Goal: Check status

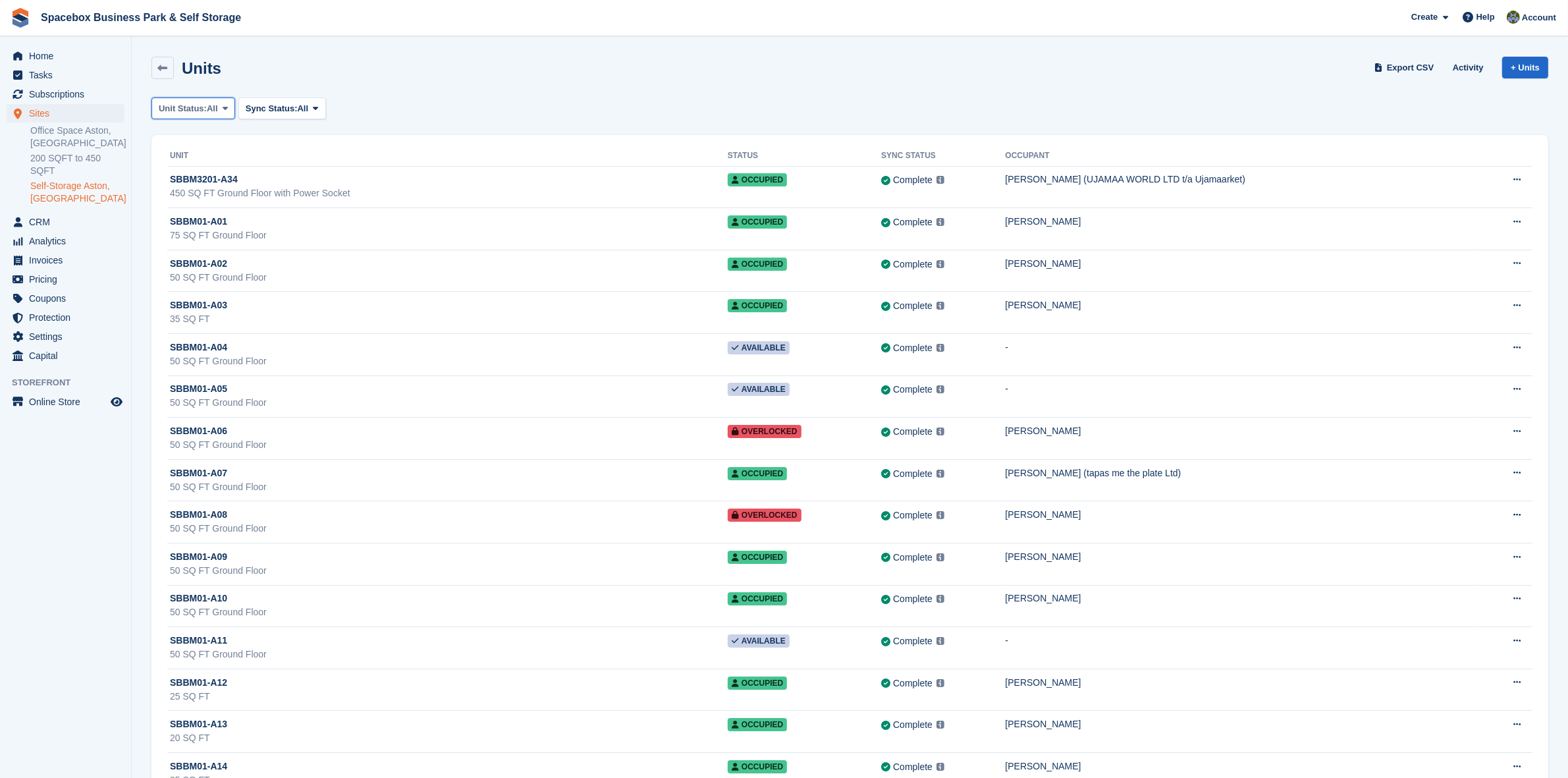
click at [222, 107] on icon at bounding box center [225, 108] width 6 height 9
click at [215, 261] on link "Repossessed" at bounding box center [214, 258] width 114 height 24
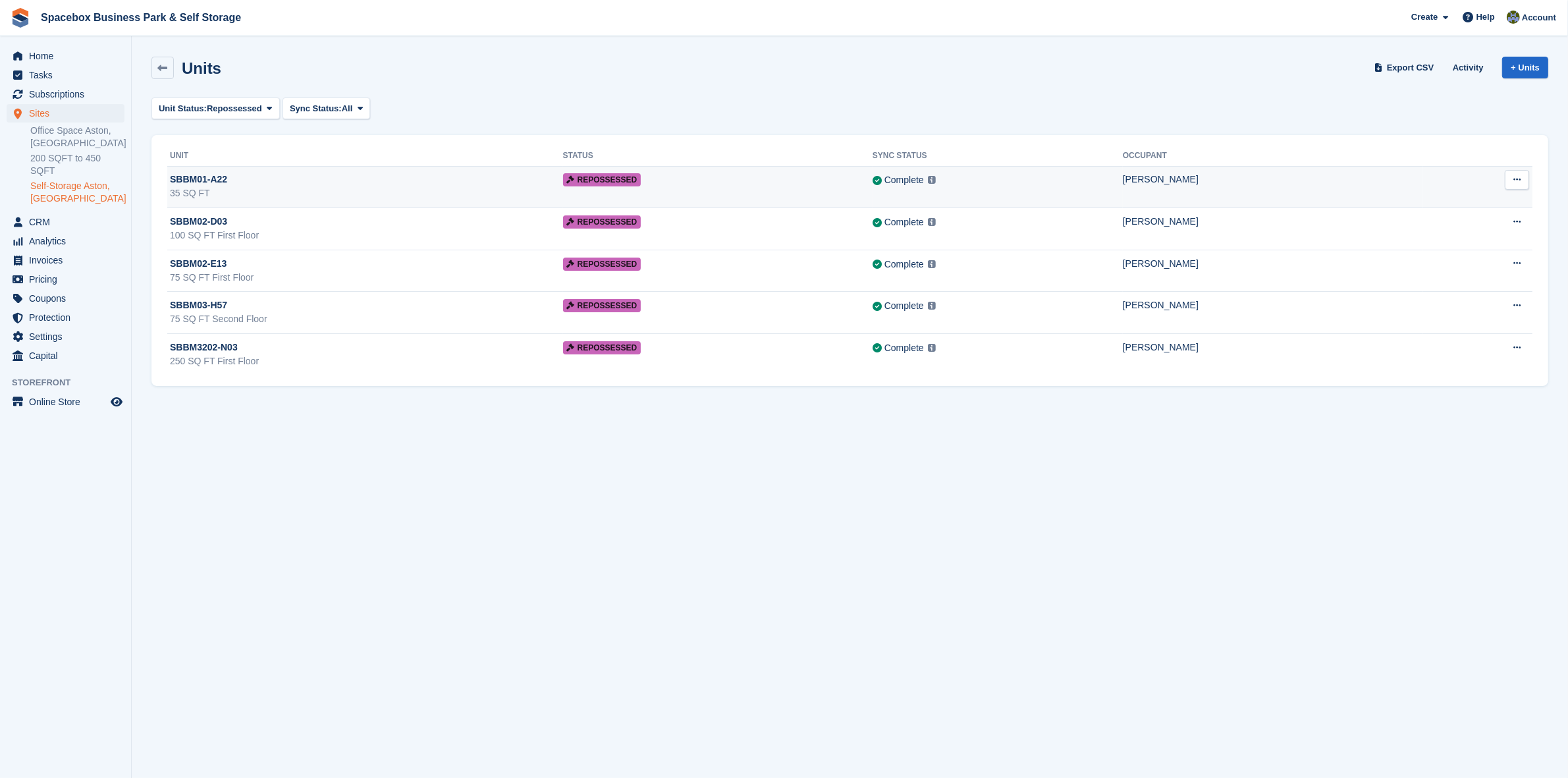
click at [955, 196] on td "Complete Last synced at 11 Aug, 12:21 AM Learn more →" at bounding box center [997, 187] width 250 height 42
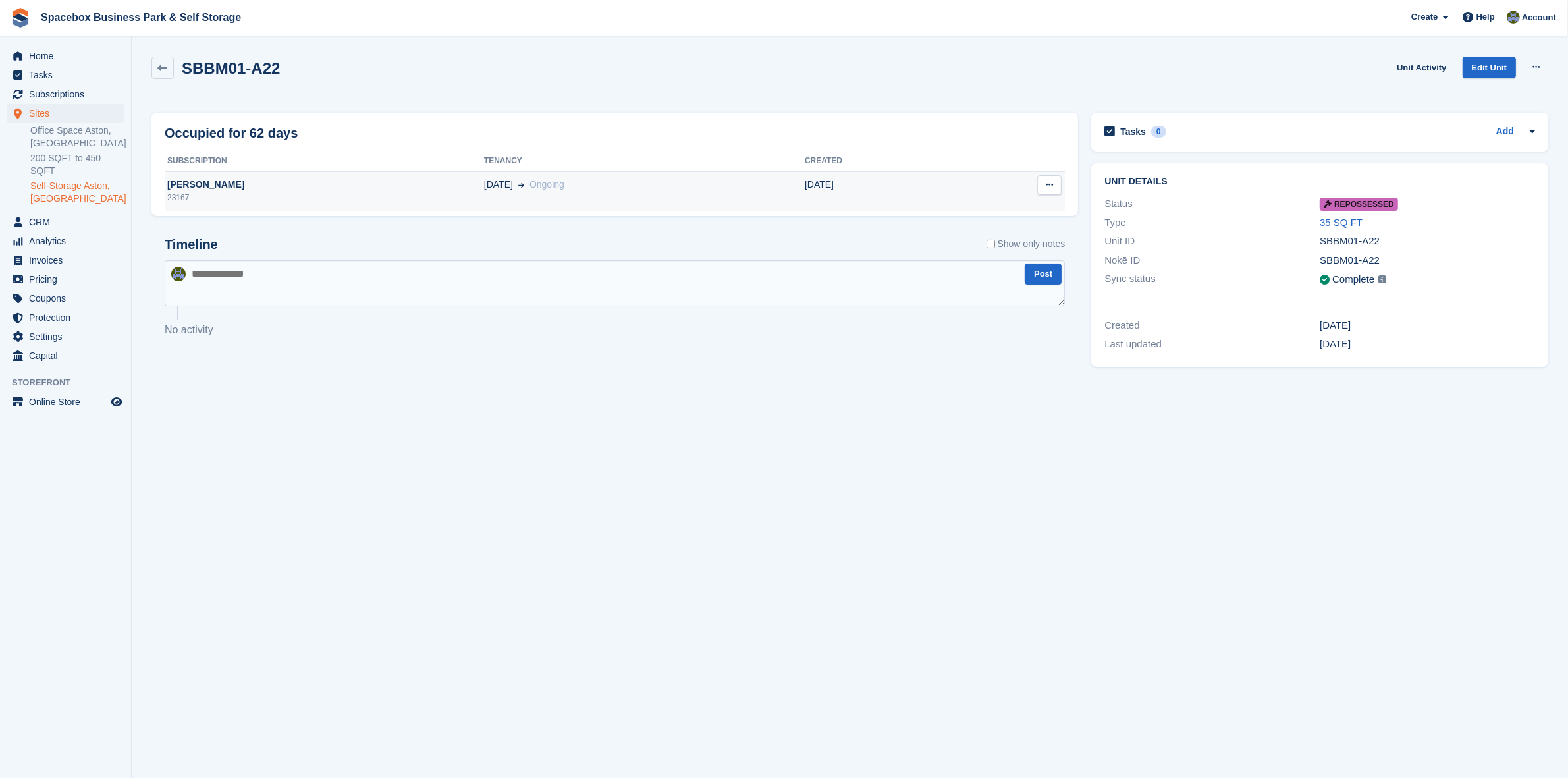
click at [529, 189] on span "Ongoing" at bounding box center [547, 184] width 35 height 10
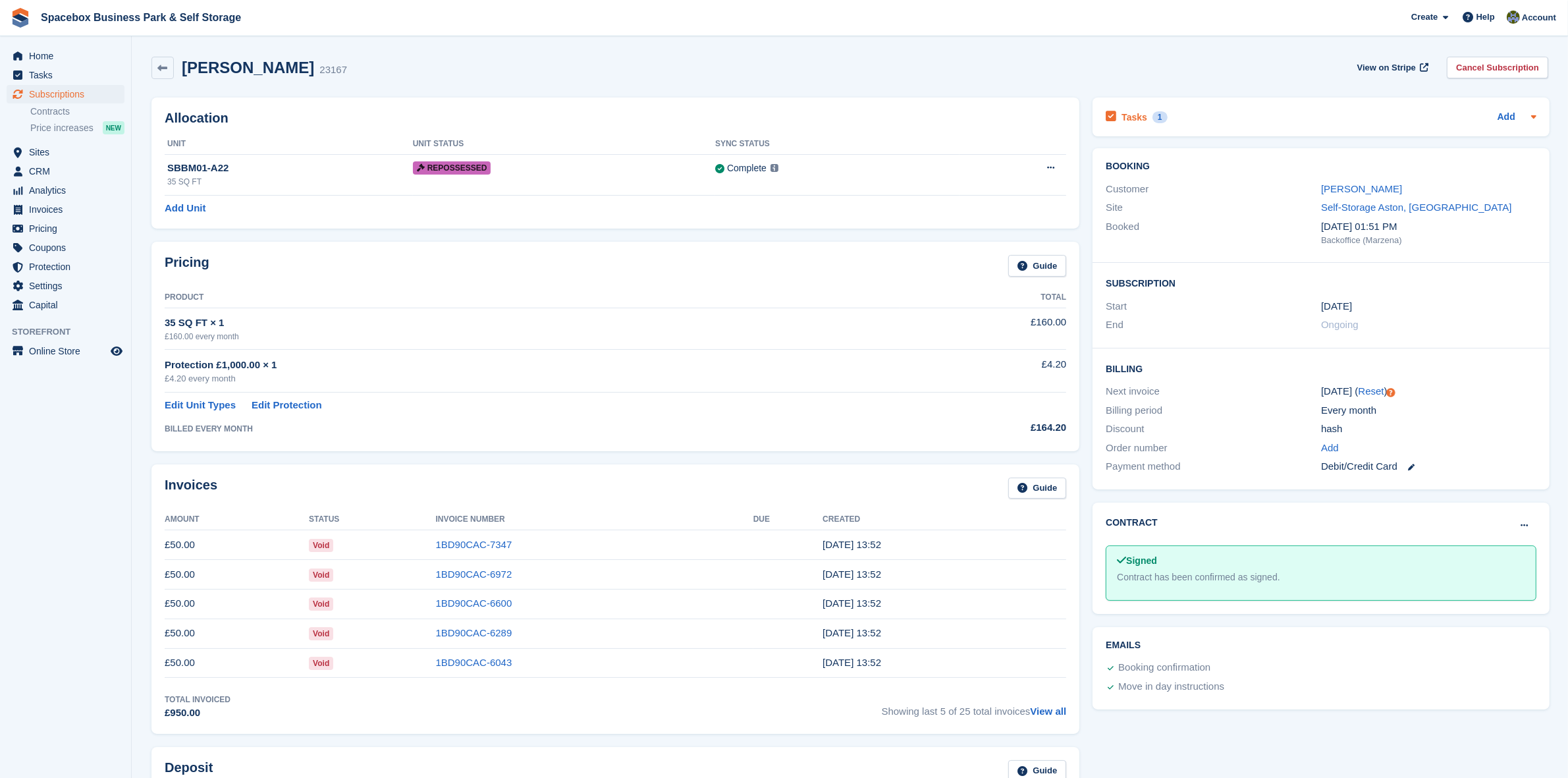
click at [1125, 118] on h2 "Tasks" at bounding box center [1135, 117] width 26 height 12
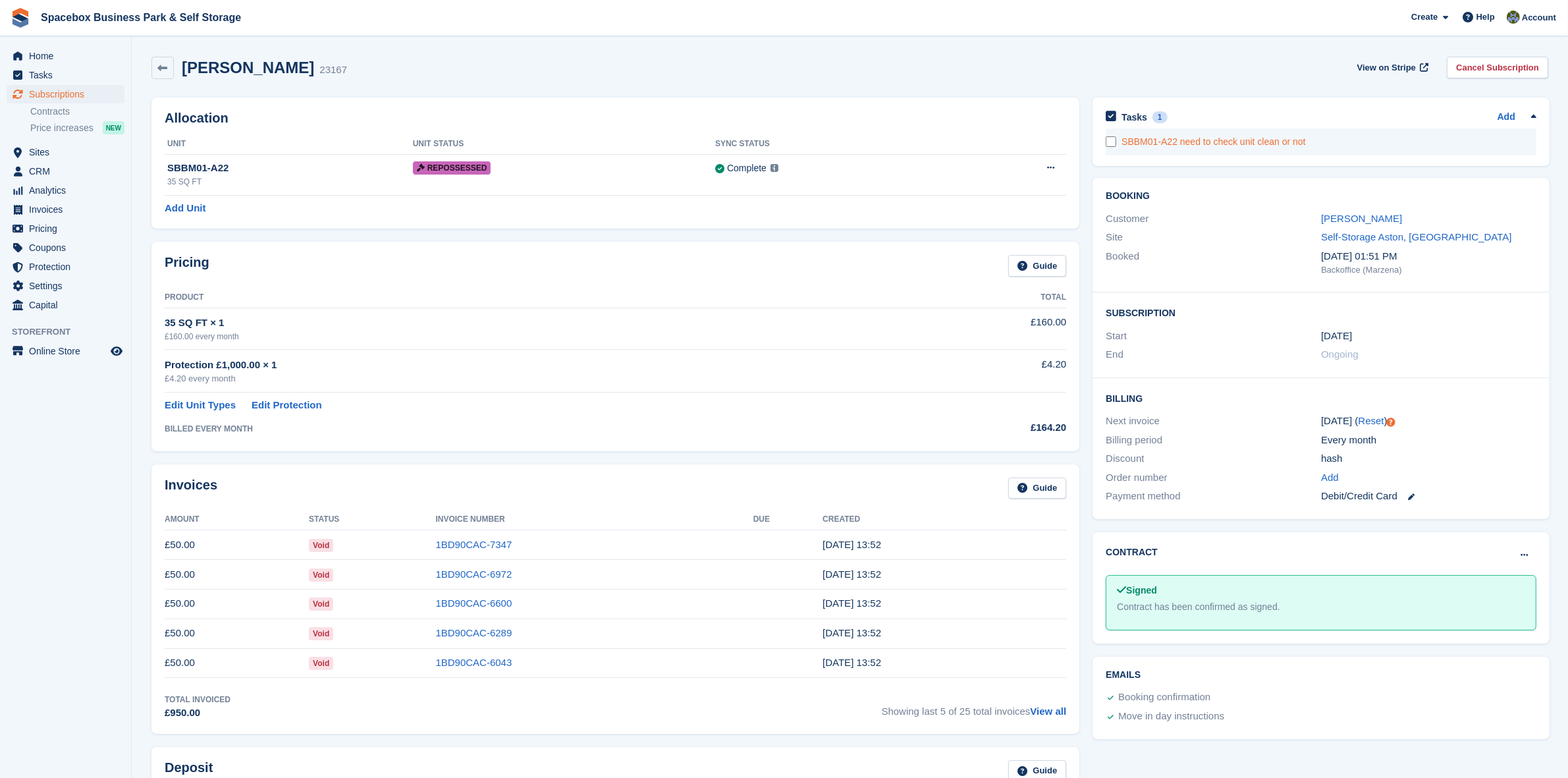
click at [1180, 138] on div "SBBM01-A22 need to check unit clean or not" at bounding box center [1329, 142] width 415 height 14
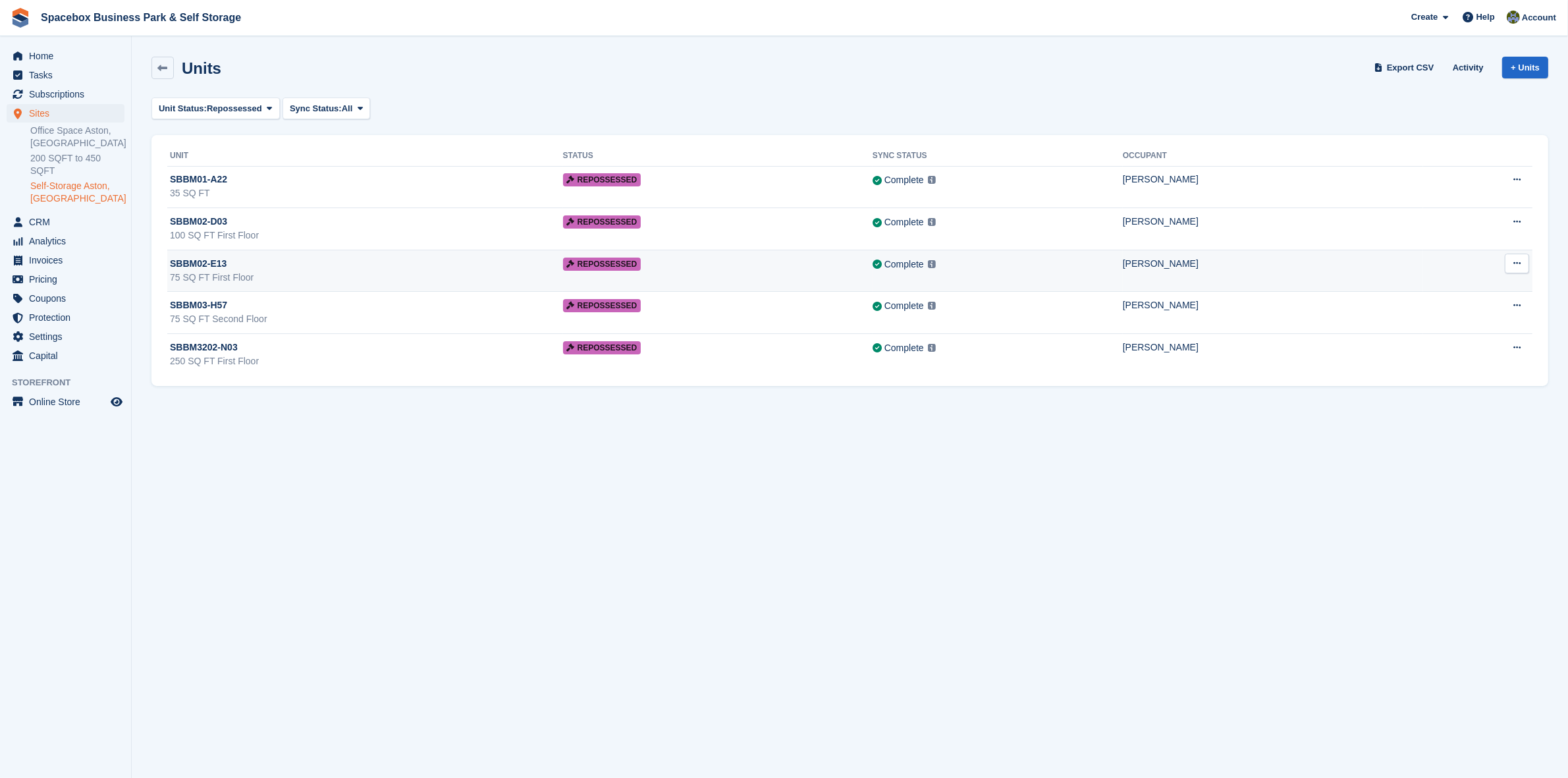
click at [379, 270] on div "SBBM02-E13" at bounding box center [367, 263] width 393 height 14
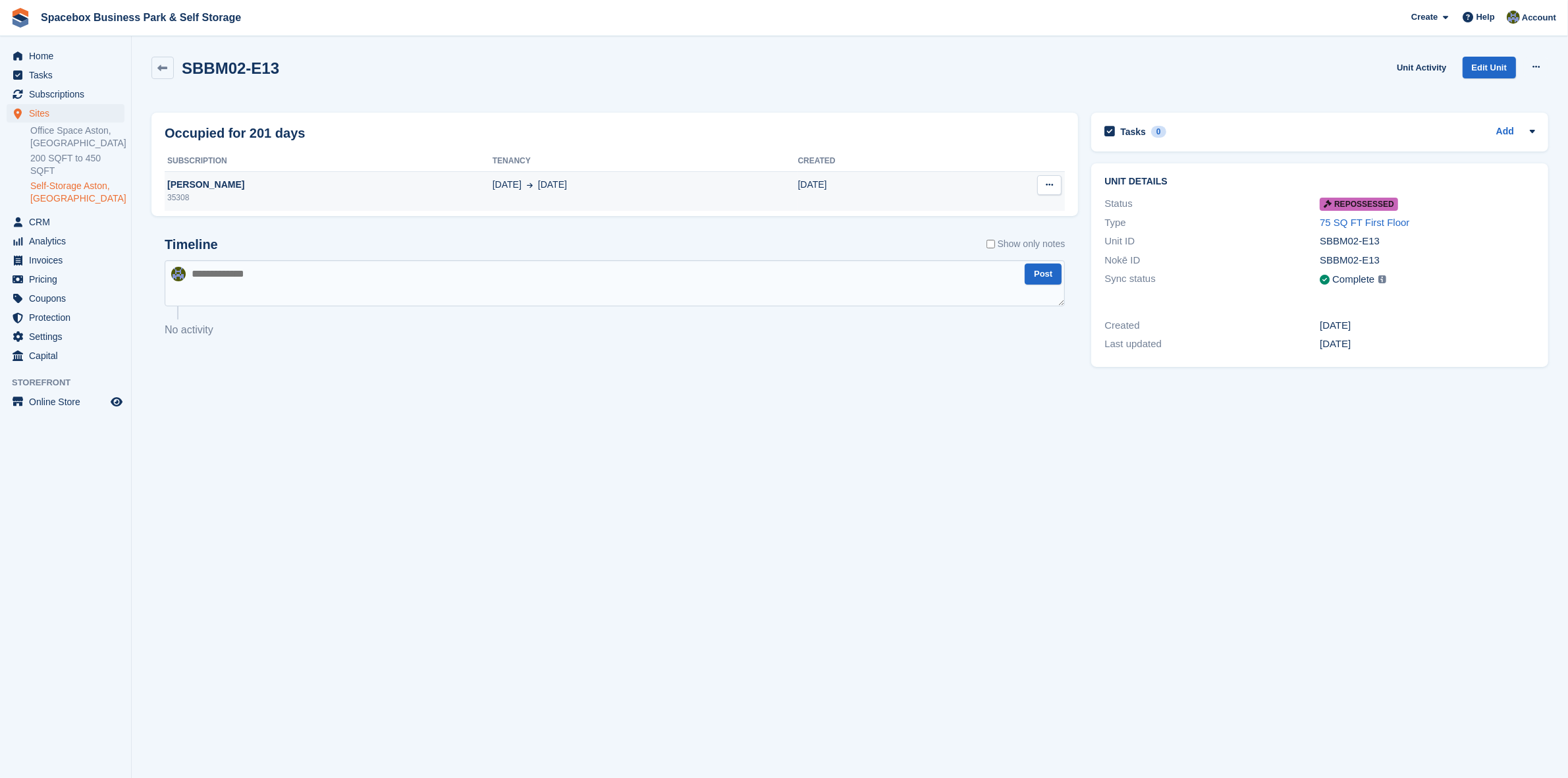
click at [238, 198] on div "35308" at bounding box center [329, 197] width 328 height 12
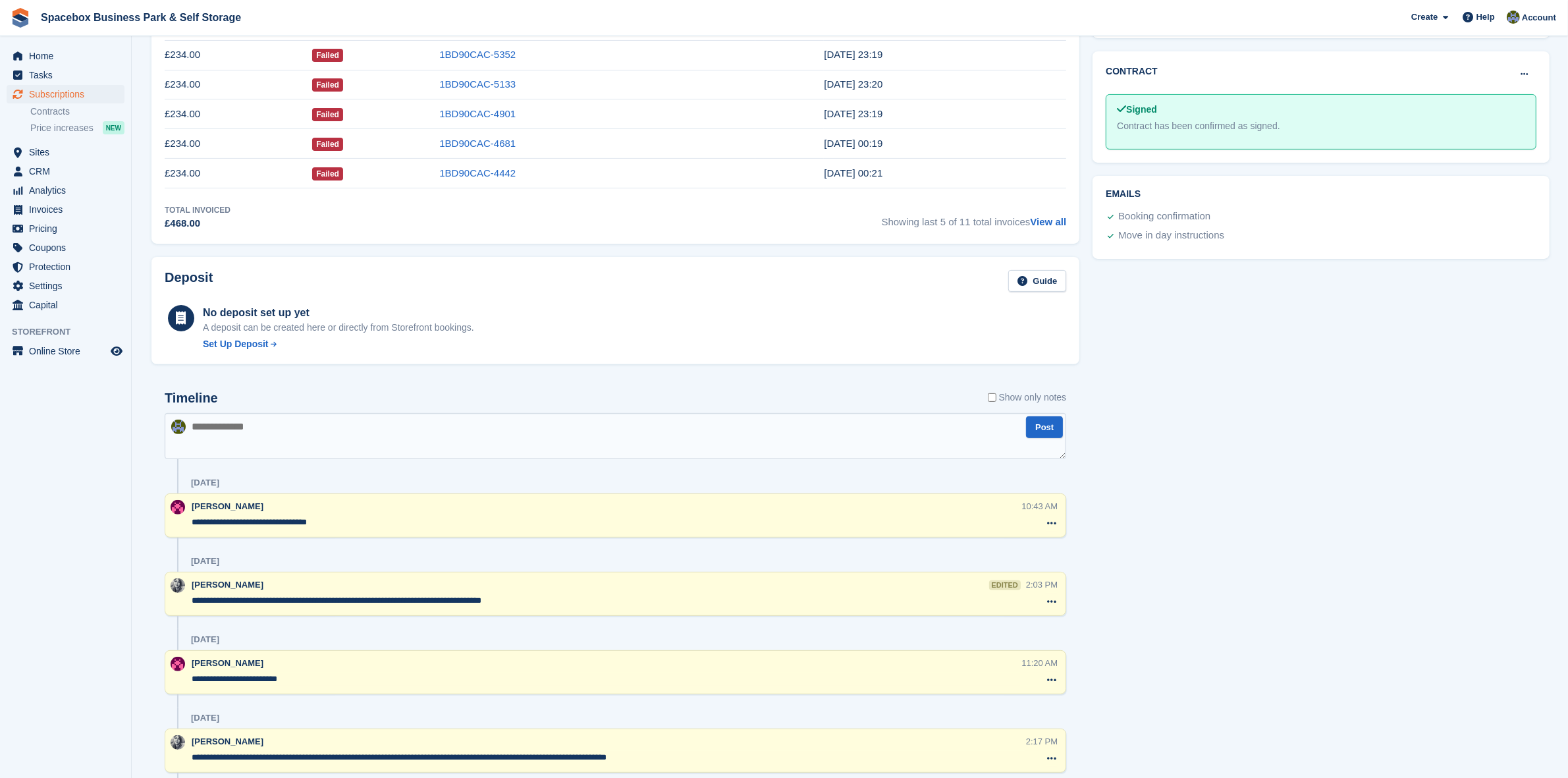
scroll to position [577, 0]
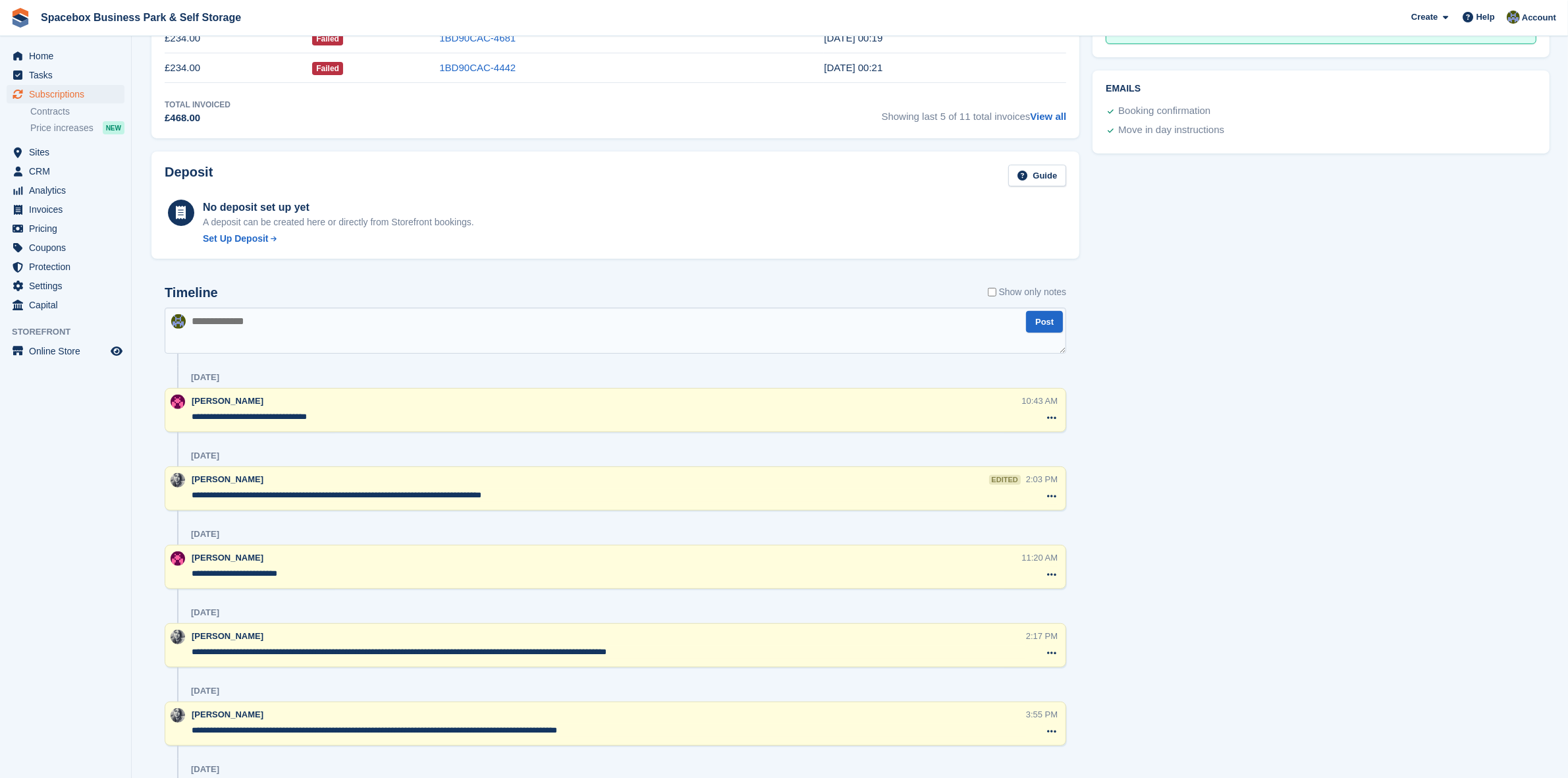
drag, startPoint x: 185, startPoint y: 376, endPoint x: 248, endPoint y: 374, distance: 63.0
click at [248, 374] on div "29 Jan" at bounding box center [616, 377] width 902 height 21
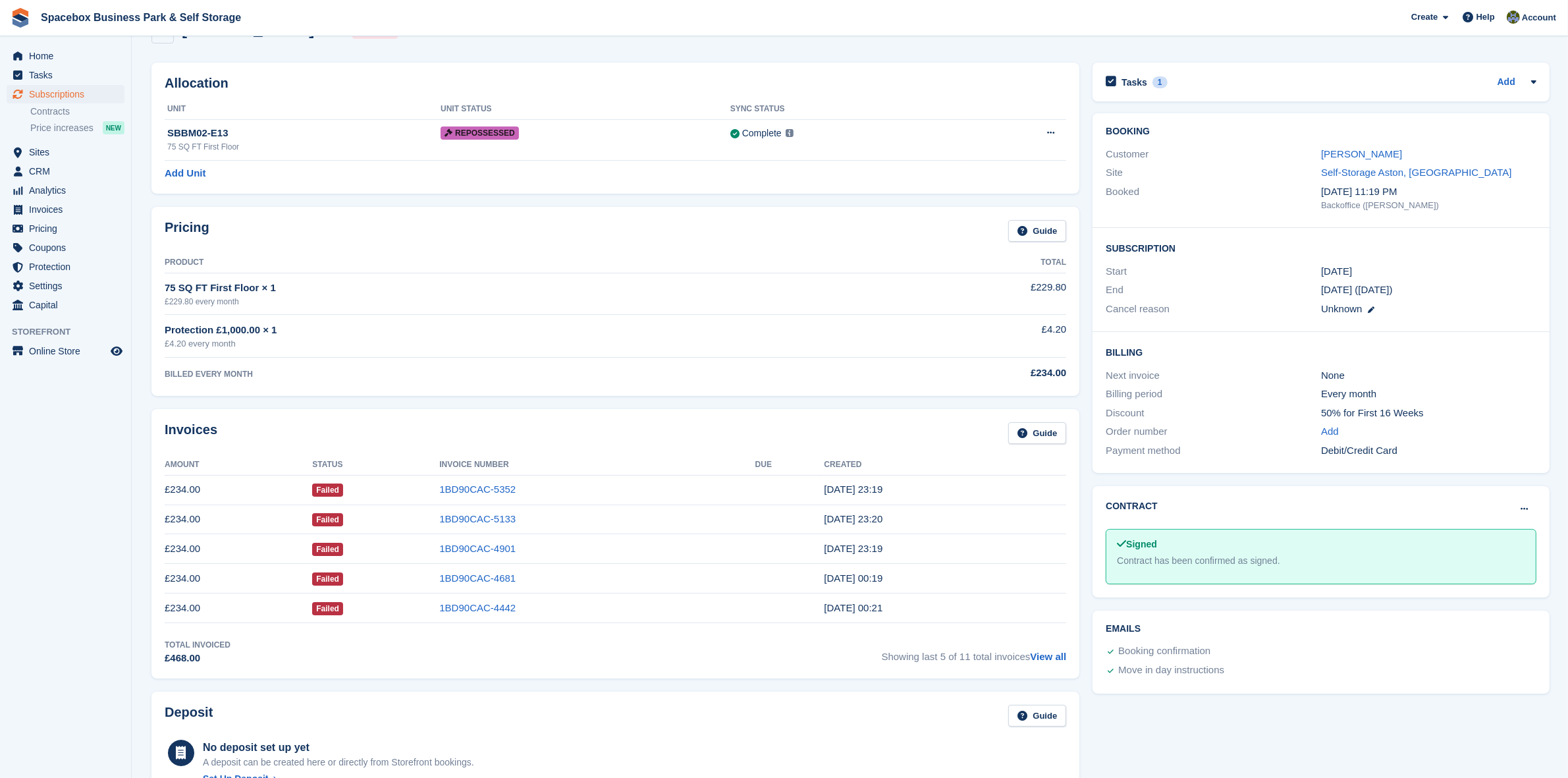
scroll to position [0, 0]
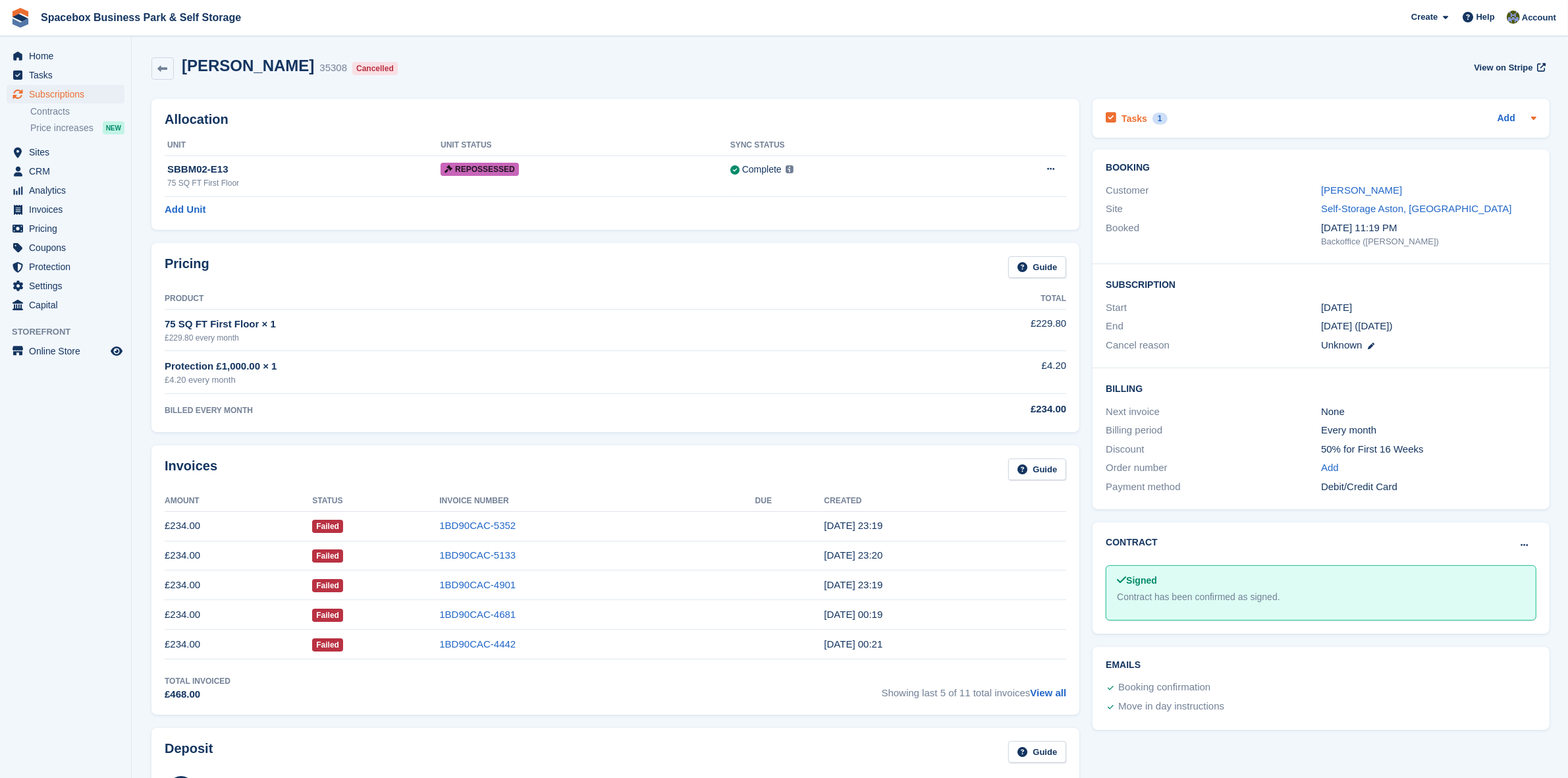
click at [1131, 113] on h2 "Tasks" at bounding box center [1135, 118] width 26 height 12
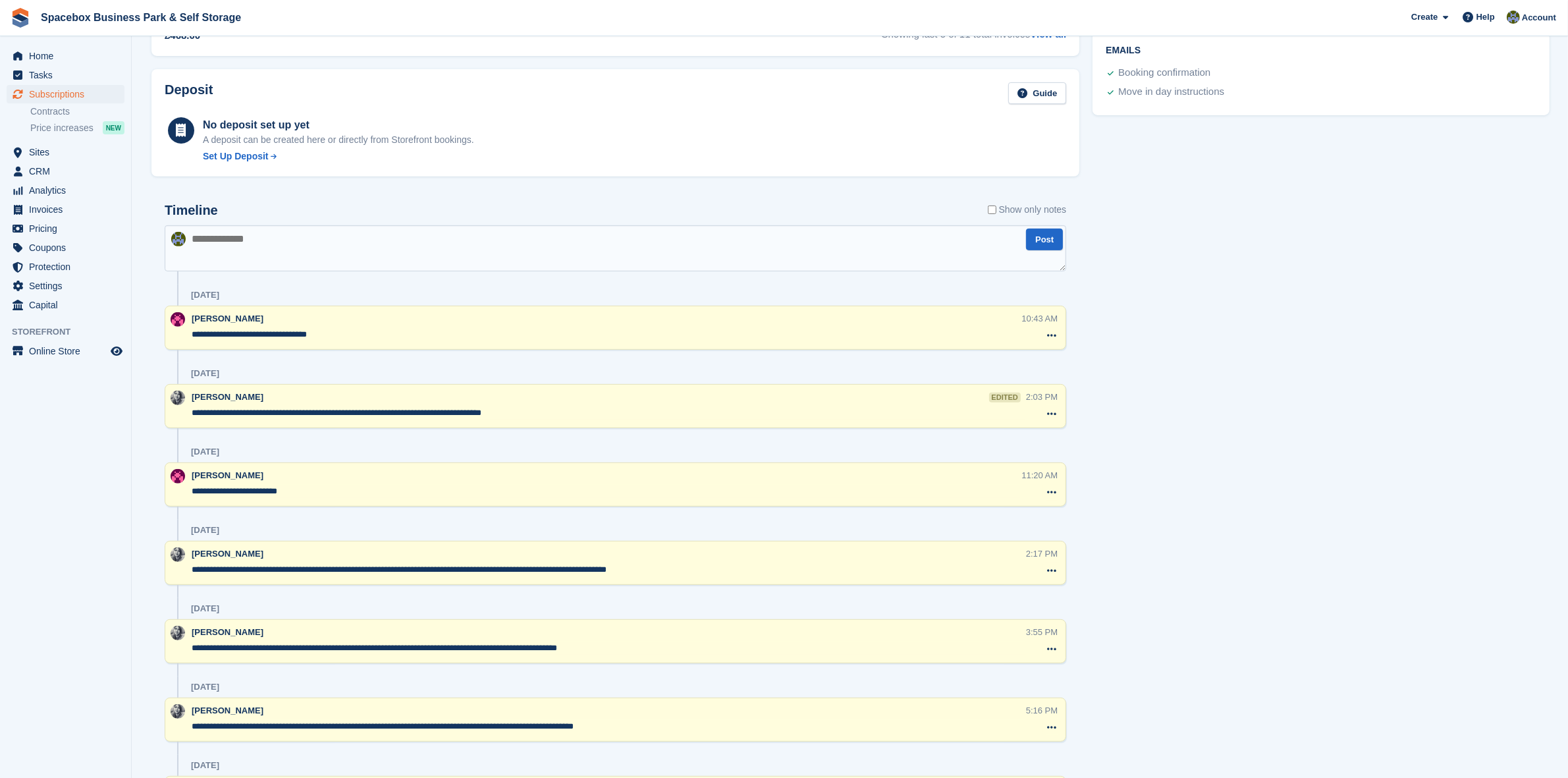
scroll to position [82, 0]
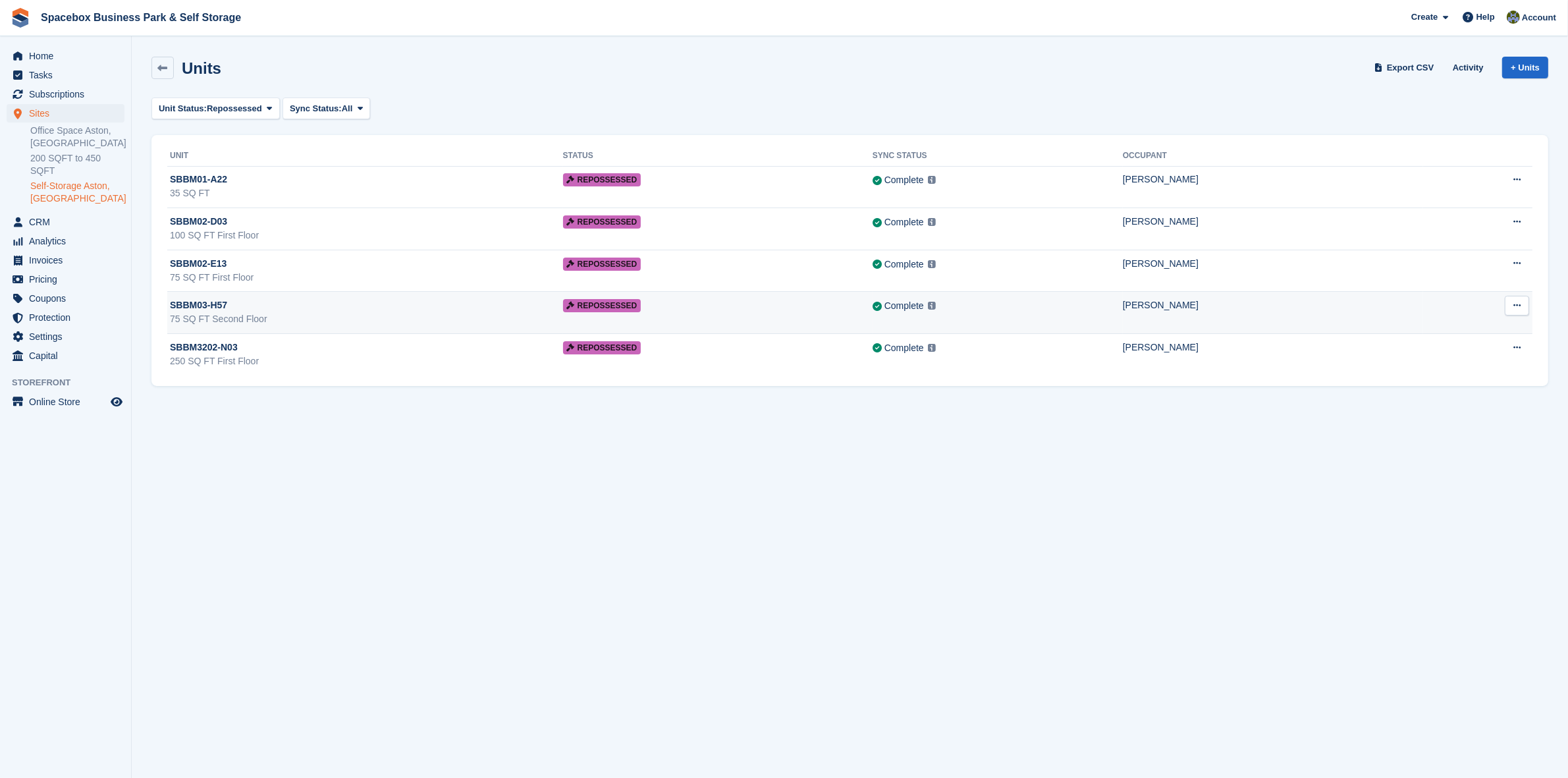
click at [341, 321] on div "75 SQ FT Second Floor" at bounding box center [367, 318] width 393 height 14
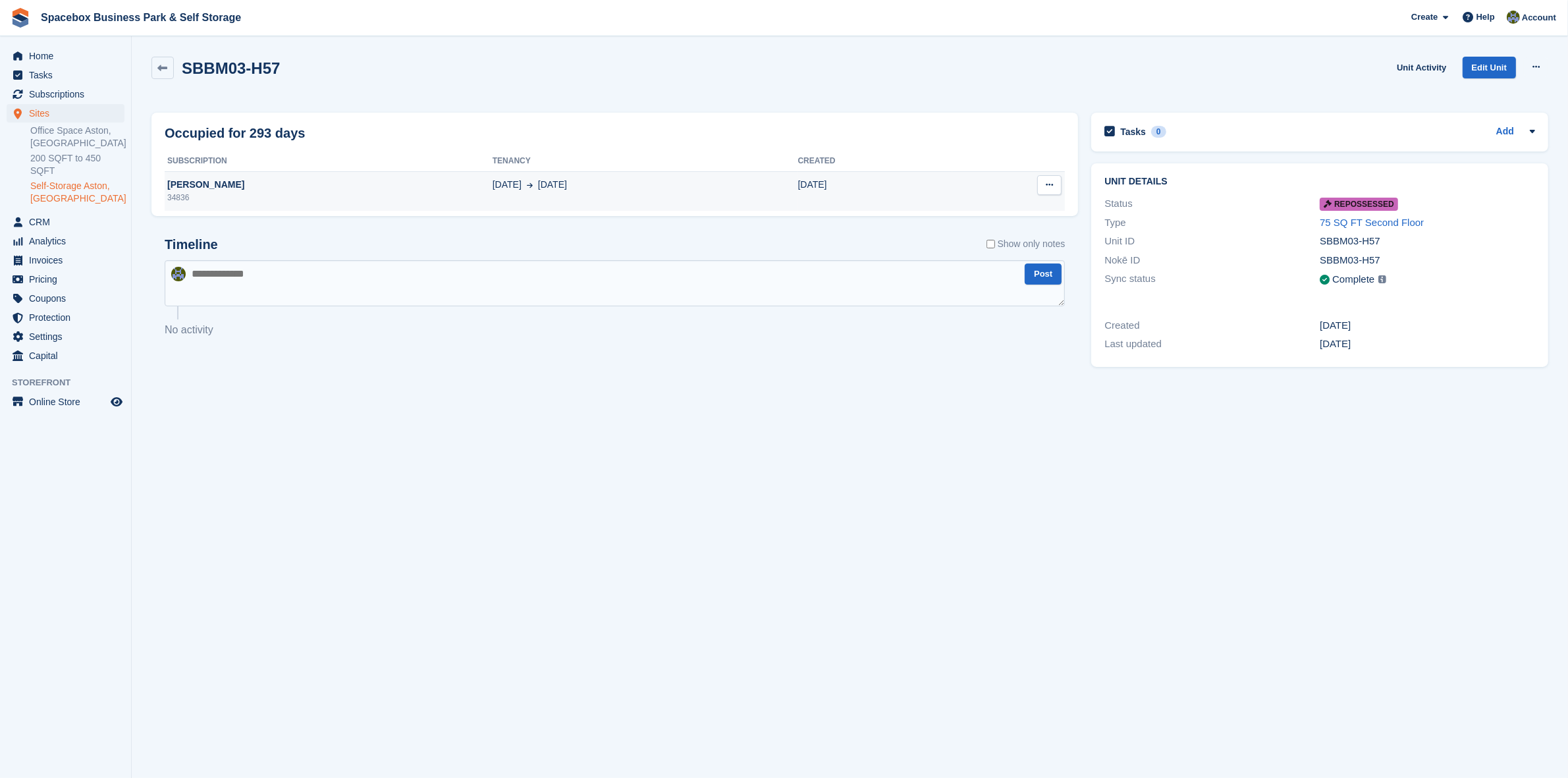
click at [493, 185] on span "04 Mar" at bounding box center [507, 184] width 29 height 14
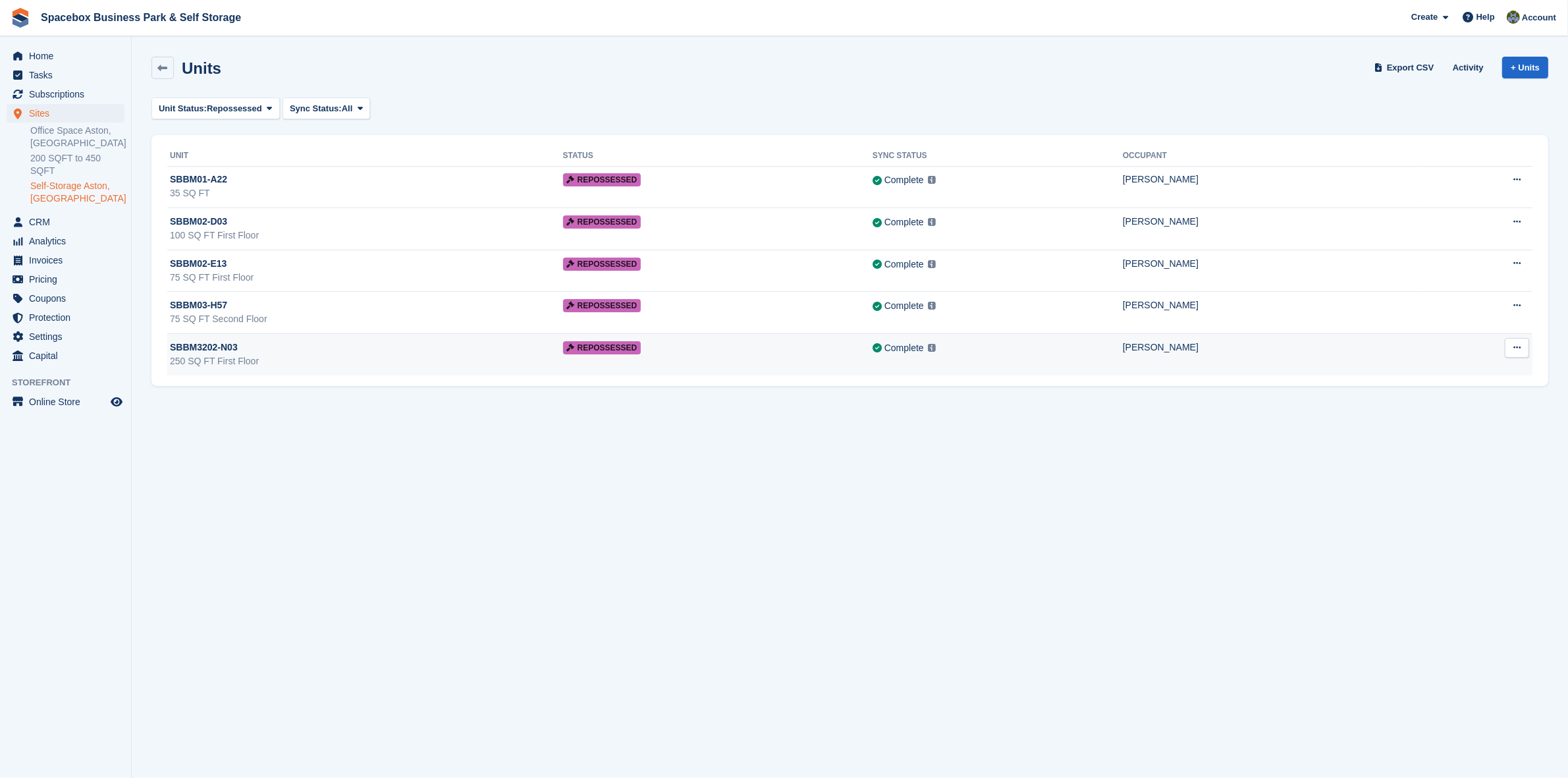
click at [264, 356] on div "250 SQ FT First Floor" at bounding box center [367, 361] width 393 height 14
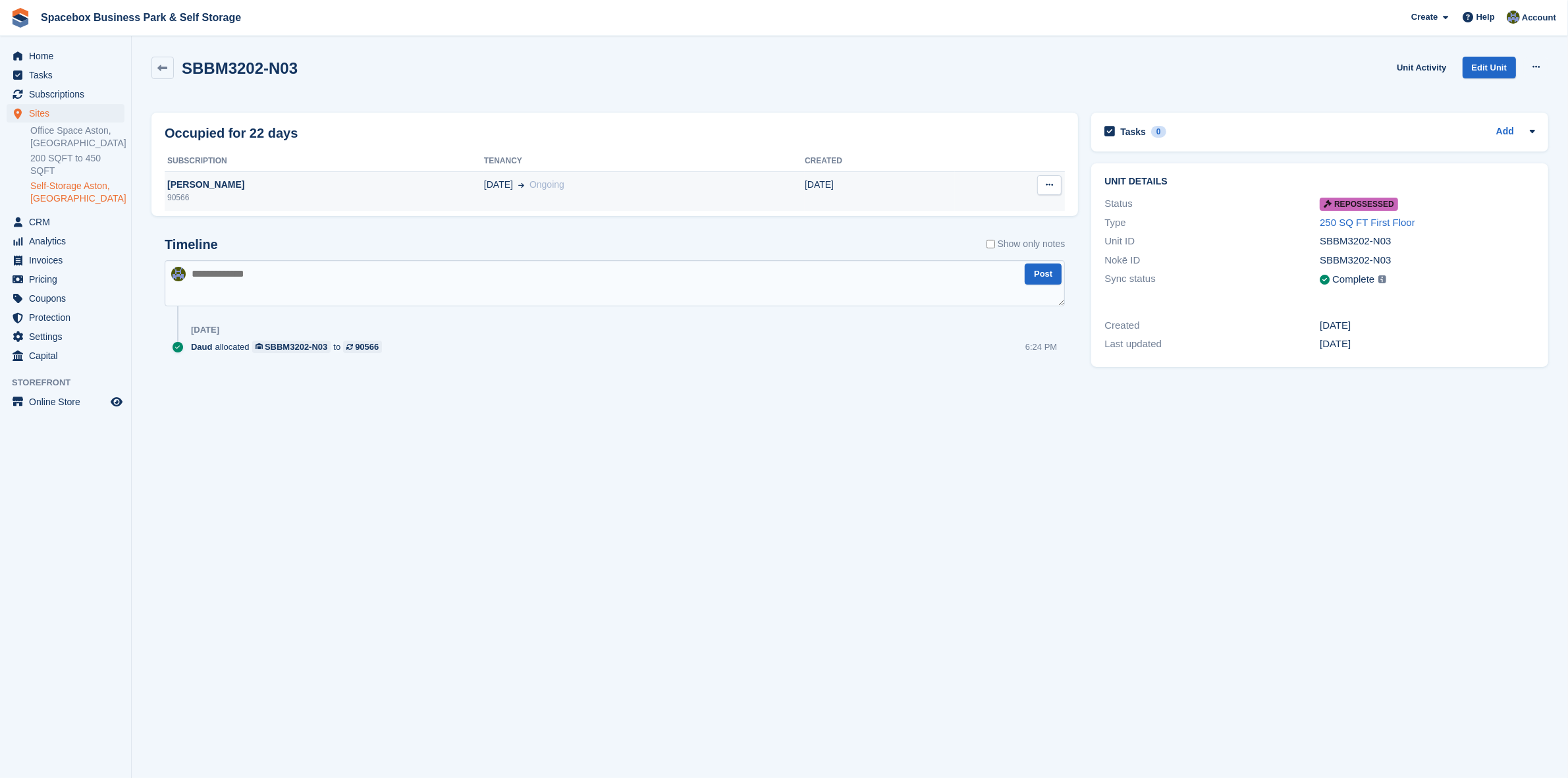
click at [201, 183] on div "[PERSON_NAME]" at bounding box center [325, 184] width 320 height 14
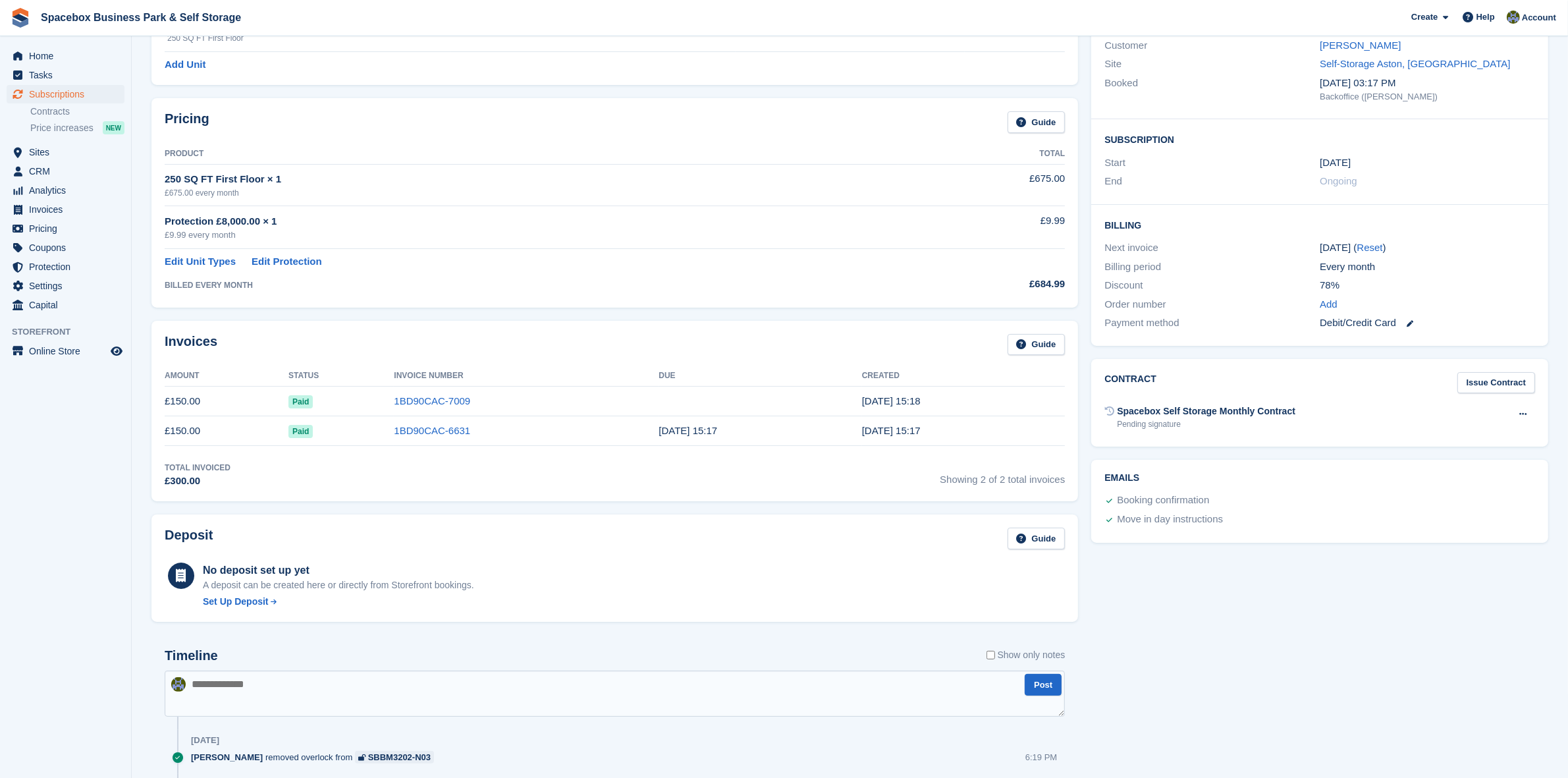
scroll to position [412, 0]
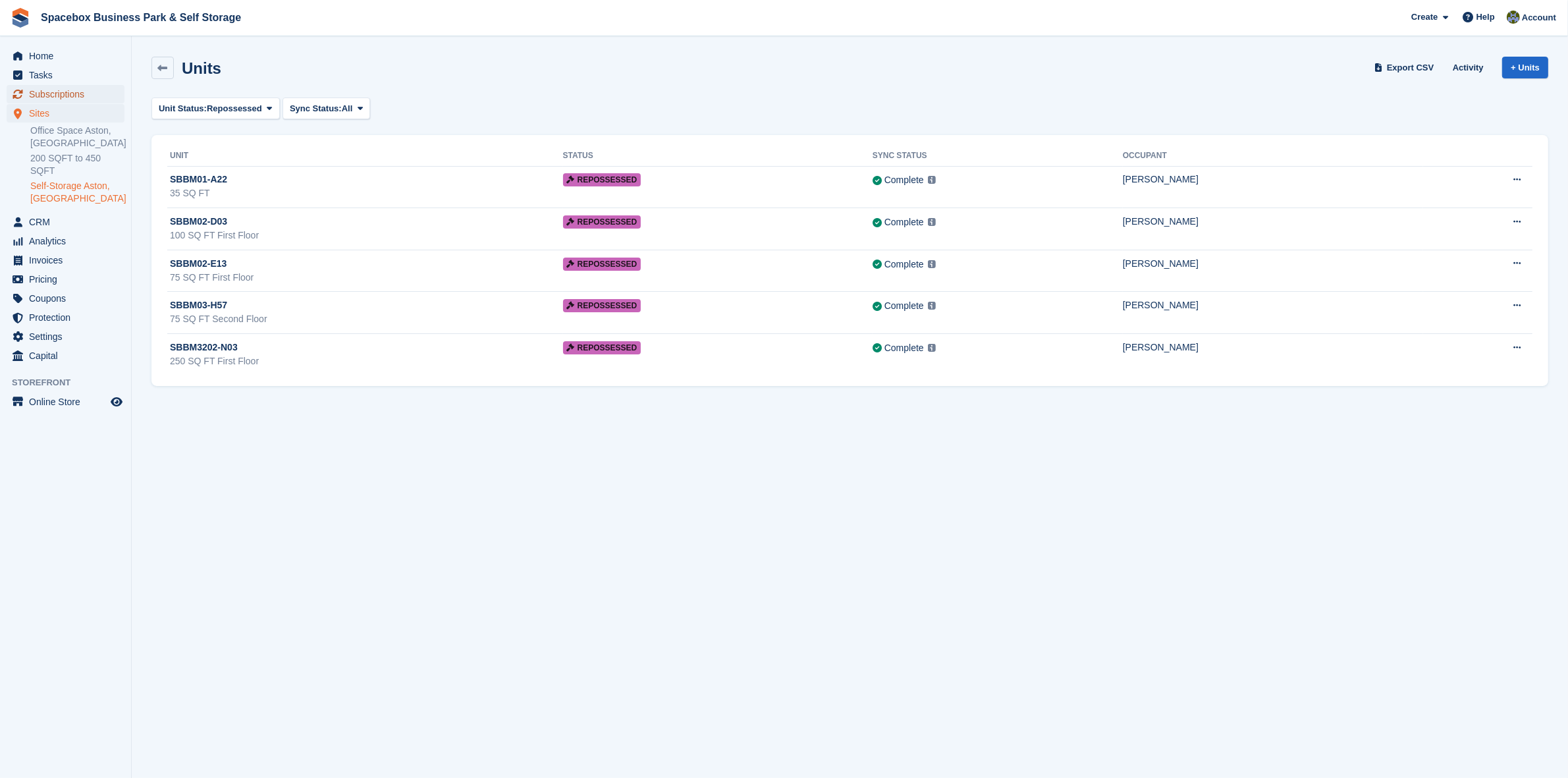
click at [64, 90] on span "Subscriptions" at bounding box center [68, 94] width 79 height 18
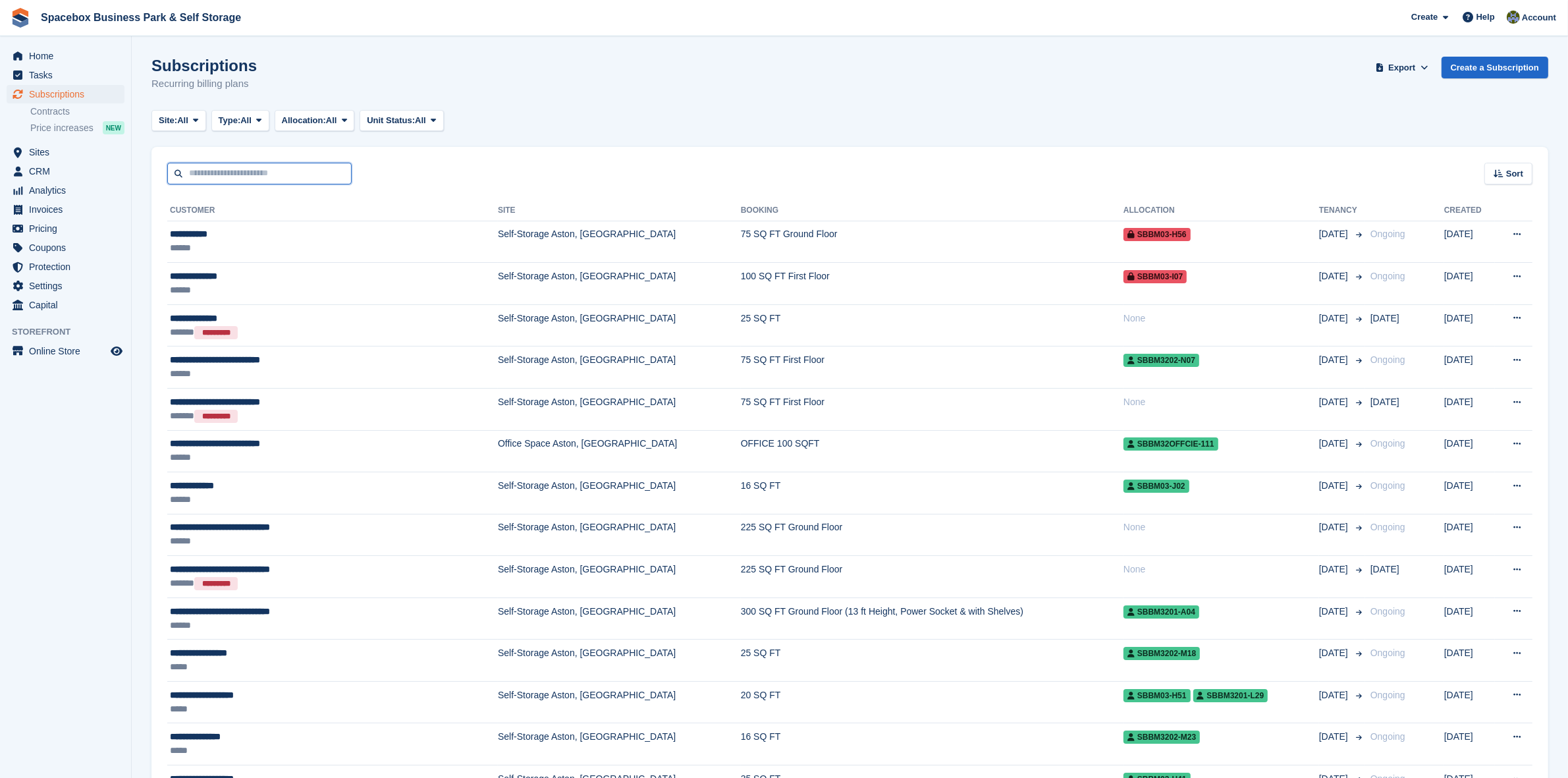
click at [231, 174] on input "text" at bounding box center [259, 173] width 185 height 22
type input "**********"
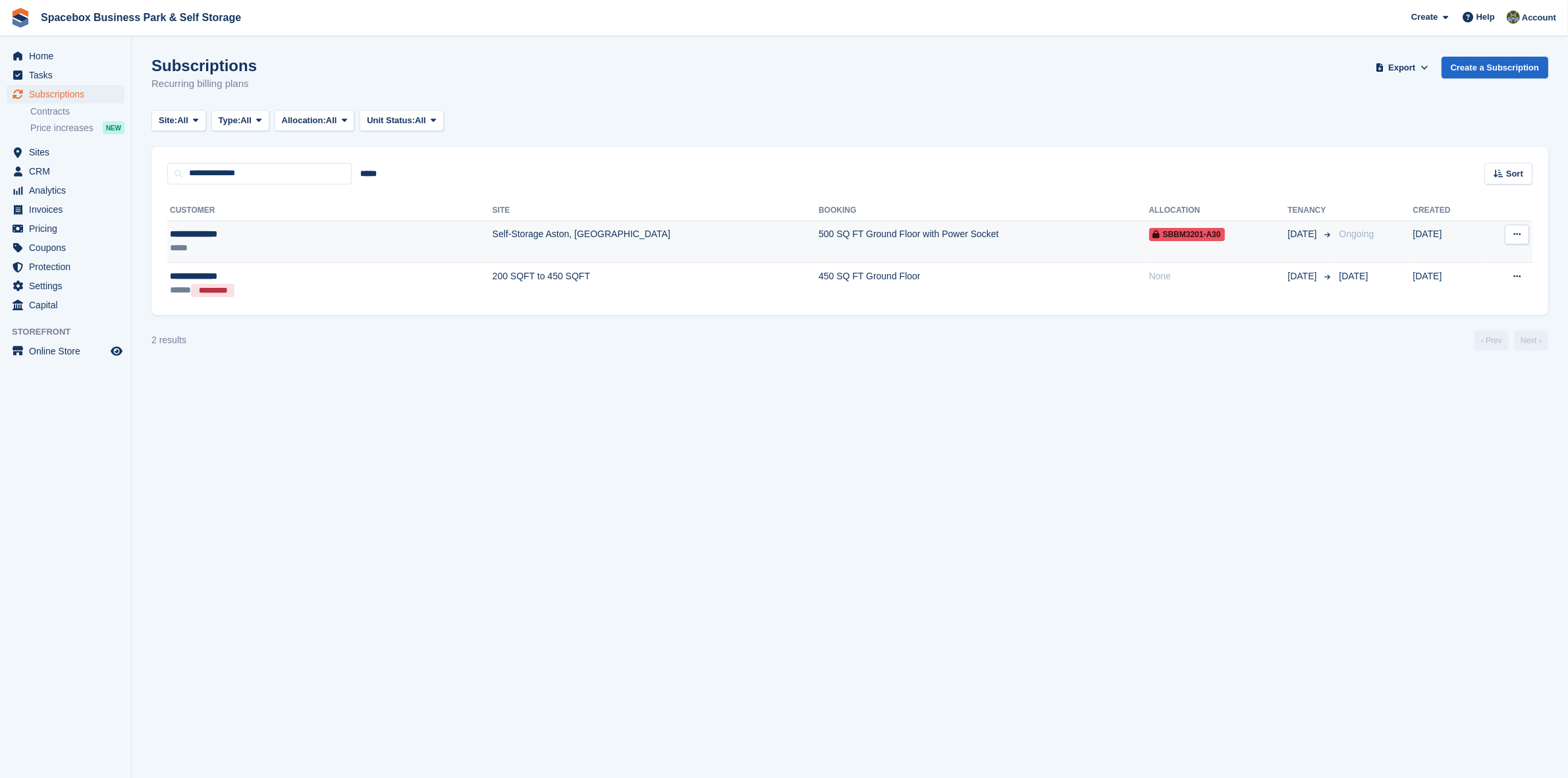
click at [493, 233] on td "Self-Storage Aston, [GEOGRAPHIC_DATA]" at bounding box center [656, 241] width 326 height 42
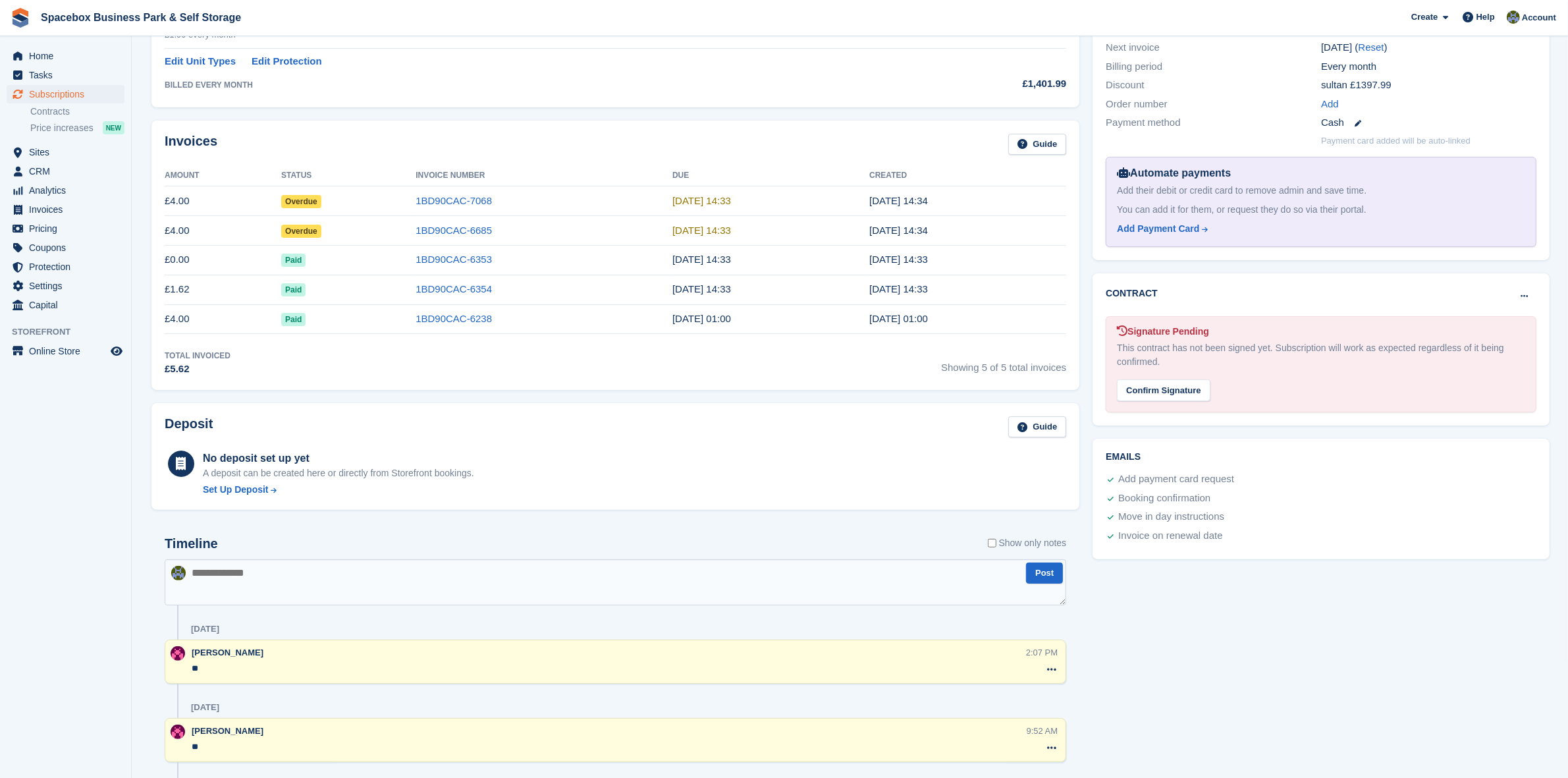
scroll to position [732, 0]
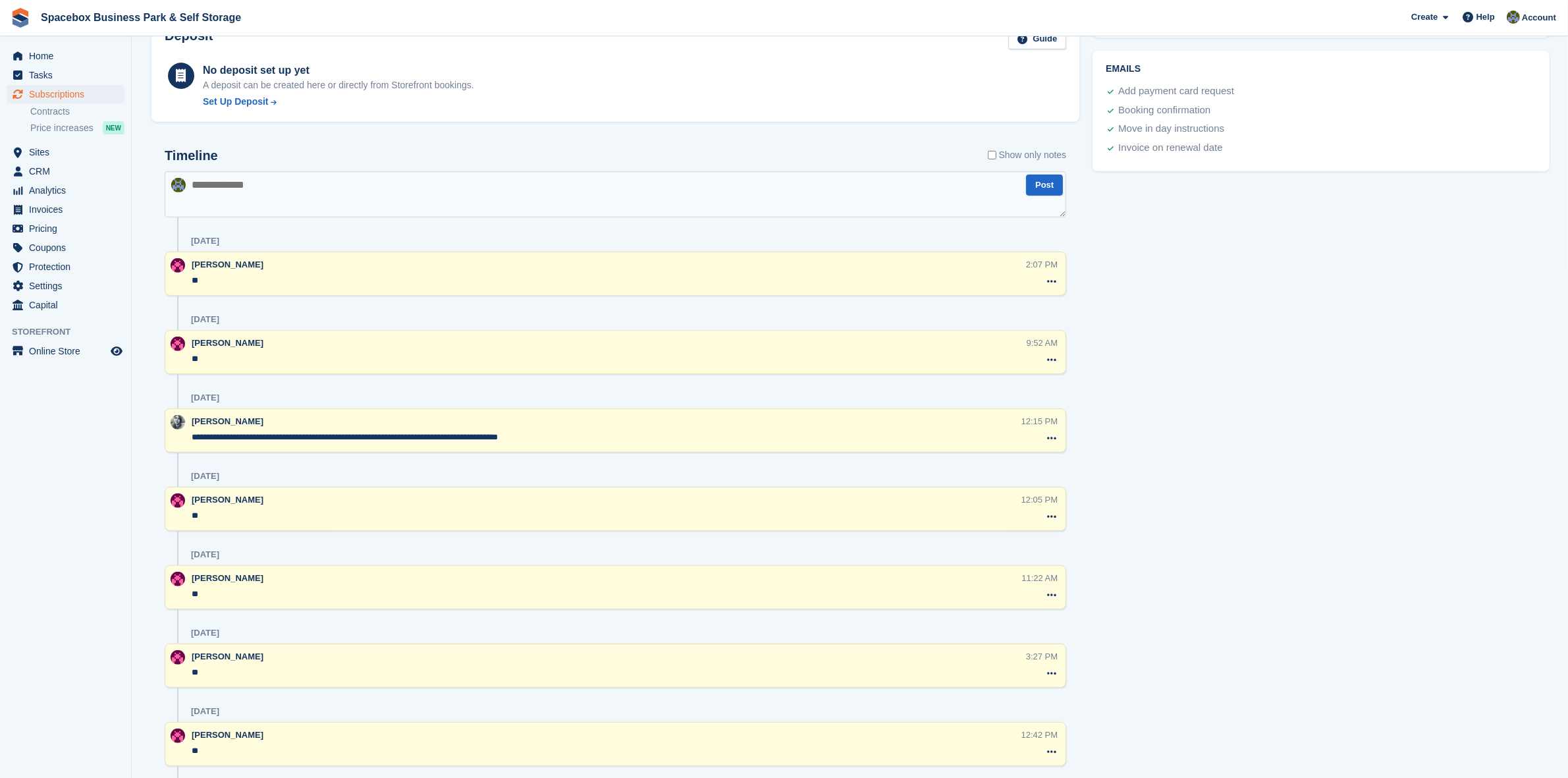
click at [196, 285] on textarea "**" at bounding box center [609, 281] width 835 height 13
click at [193, 363] on textarea "**" at bounding box center [608, 359] width 834 height 13
click at [195, 519] on textarea "**" at bounding box center [607, 516] width 830 height 13
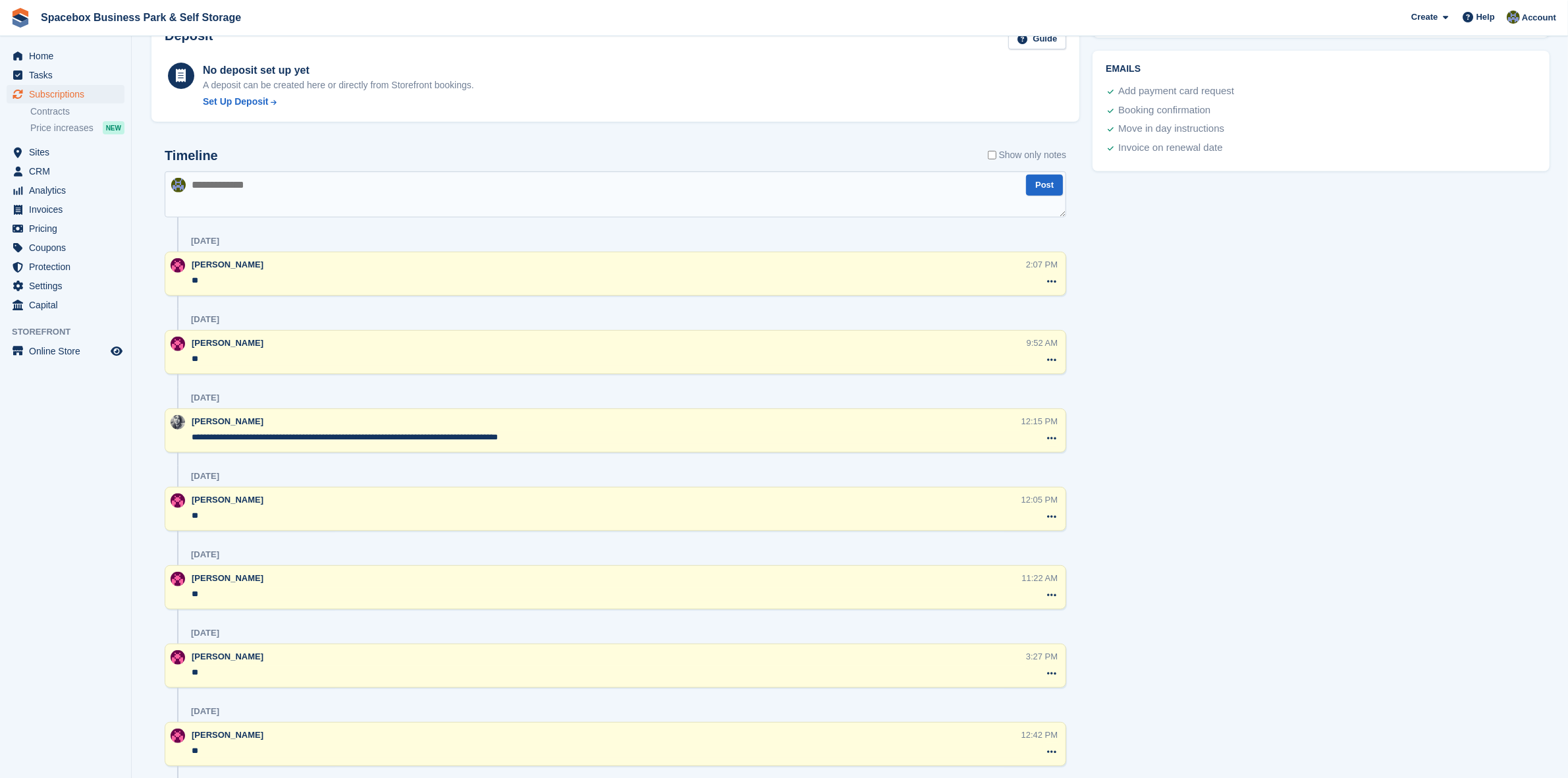
click at [195, 519] on textarea "**" at bounding box center [607, 516] width 830 height 13
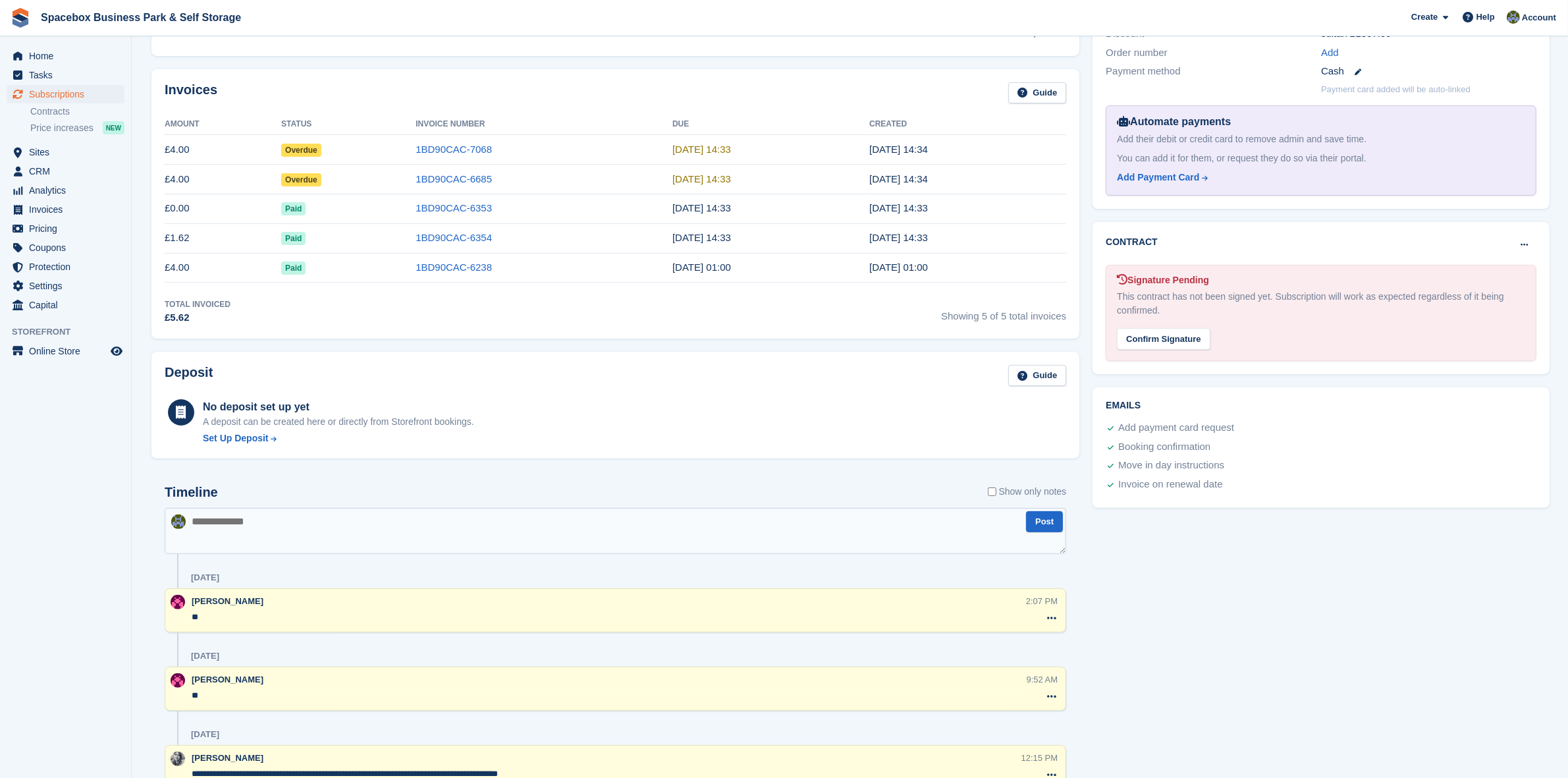
scroll to position [659, 0]
